Goal: Task Accomplishment & Management: Complete application form

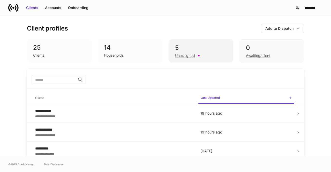
click at [194, 55] on div "Unassigned" at bounding box center [201, 55] width 52 height 6
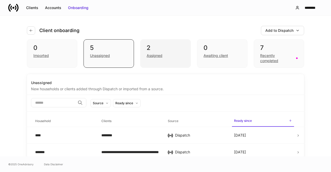
click at [176, 51] on div "2" at bounding box center [165, 48] width 37 height 8
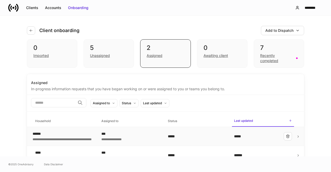
click at [153, 130] on td "**********" at bounding box center [130, 136] width 66 height 19
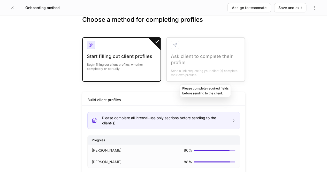
scroll to position [32, 0]
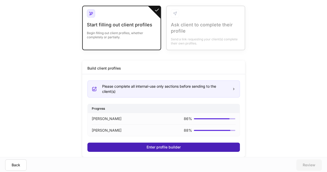
click at [195, 148] on button "Enter profile builder" at bounding box center [163, 146] width 153 height 9
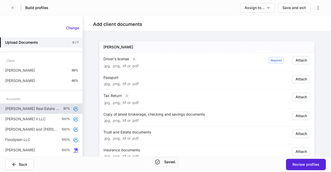
click at [53, 105] on div "[PERSON_NAME] Real Estate Trust 97%" at bounding box center [41, 108] width 82 height 10
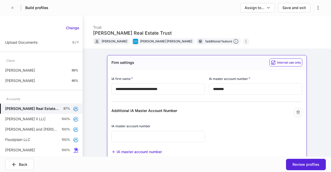
click at [248, 39] on icon "button" at bounding box center [246, 41] width 4 height 4
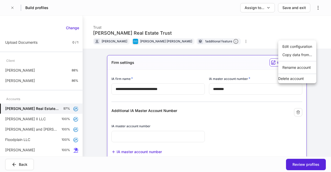
click at [322, 78] on div at bounding box center [165, 86] width 331 height 172
